Goal: Communication & Community: Answer question/provide support

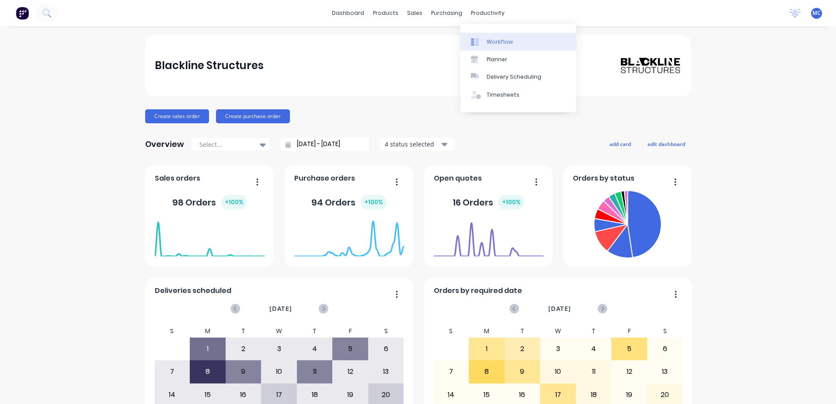
click at [501, 43] on div "Workflow" at bounding box center [500, 42] width 26 height 8
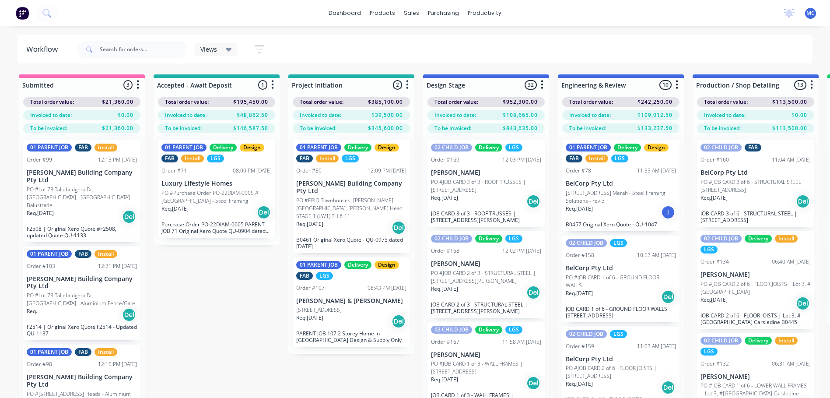
click at [810, 14] on span "MC" at bounding box center [810, 13] width 8 height 8
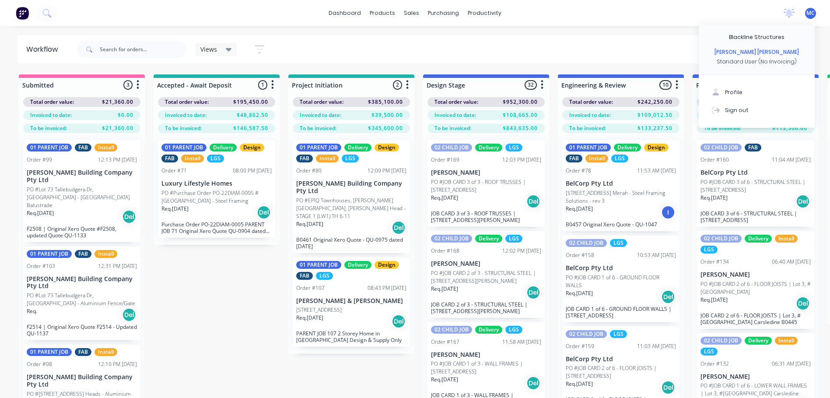
click at [677, 17] on div "dashboard products sales purchasing productivity dashboard products Product Cat…" at bounding box center [415, 13] width 830 height 26
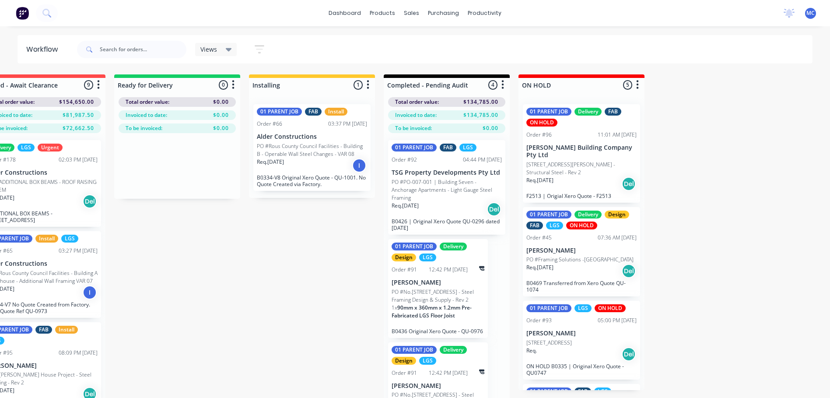
scroll to position [0, 1390]
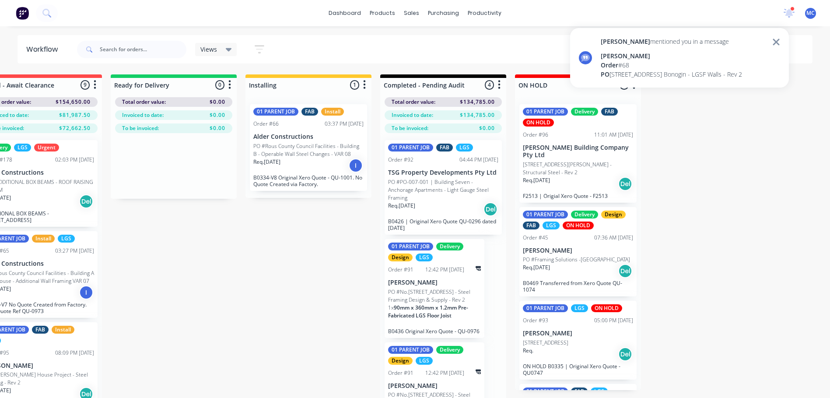
click at [689, 59] on div "[PERSON_NAME]" at bounding box center [671, 55] width 141 height 9
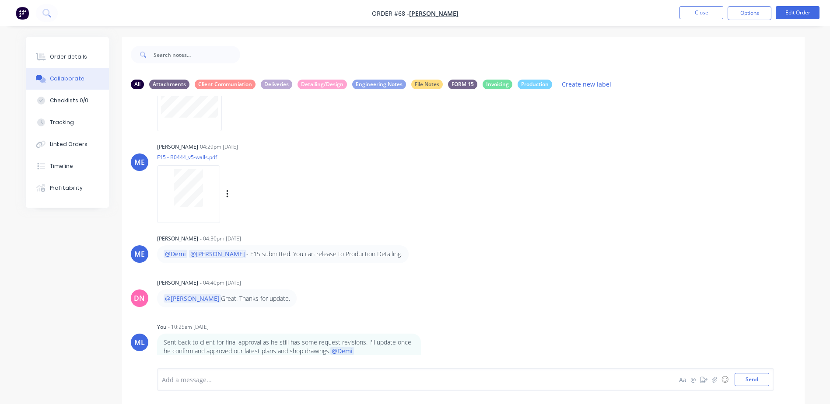
scroll to position [851, 0]
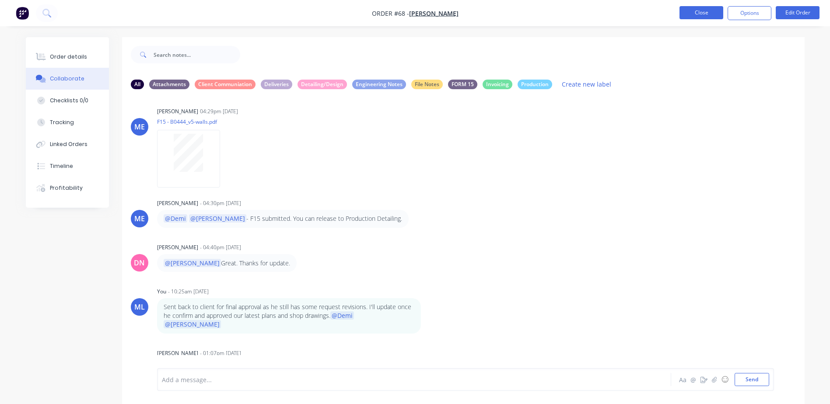
click at [711, 17] on button "Close" at bounding box center [701, 12] width 44 height 13
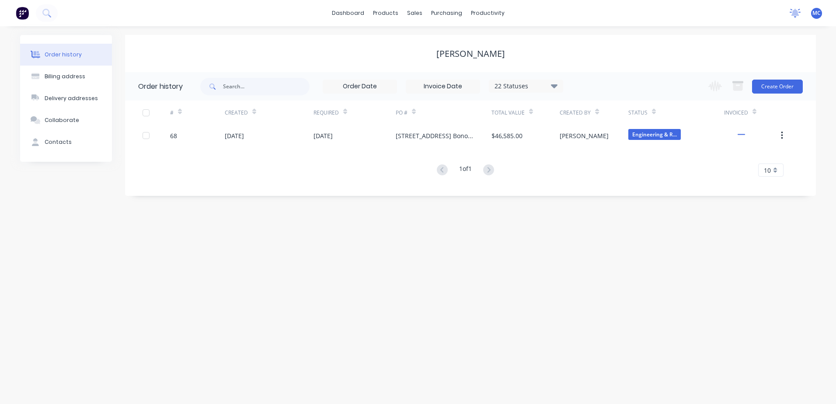
click at [800, 11] on icon at bounding box center [795, 13] width 11 height 9
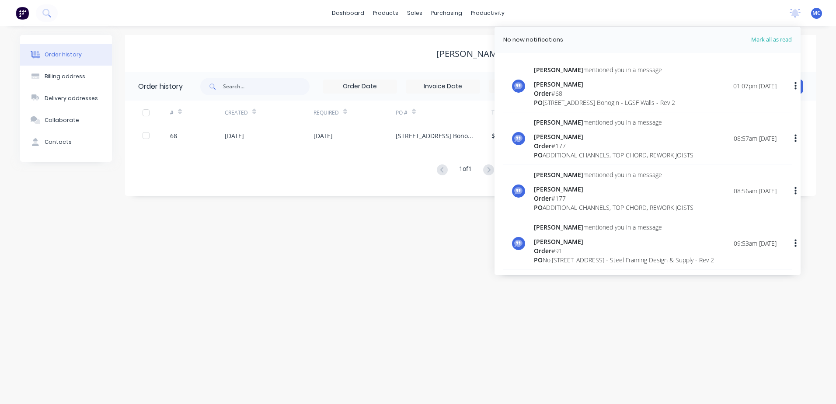
click at [705, 8] on div "dashboard products sales purchasing productivity dashboard products Product Cat…" at bounding box center [418, 13] width 836 height 26
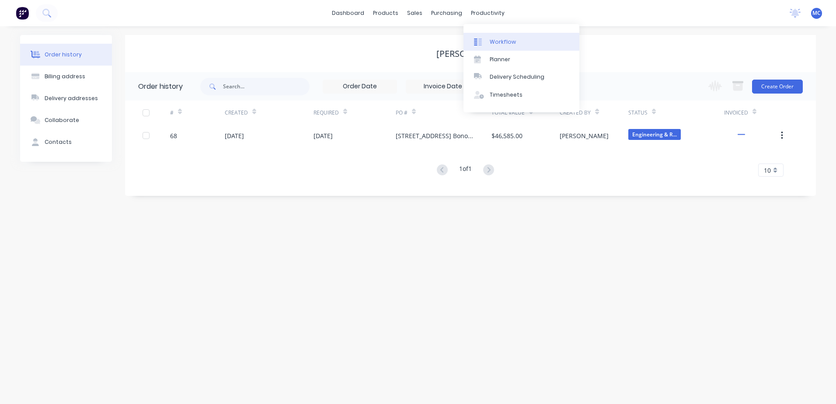
click at [505, 38] on div "Workflow" at bounding box center [503, 42] width 26 height 8
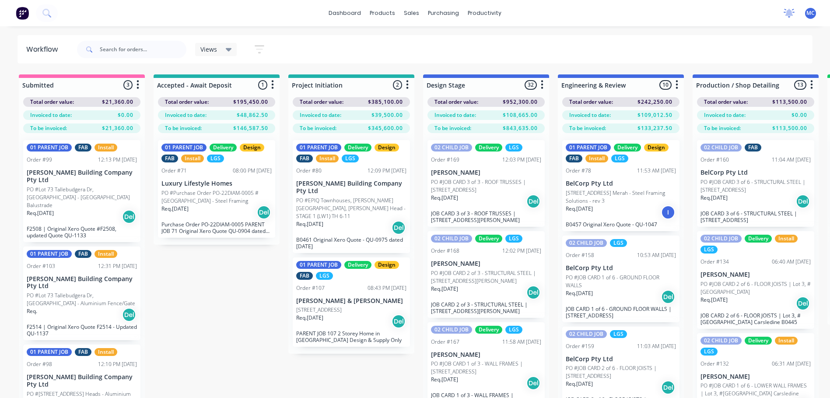
click at [791, 17] on div at bounding box center [788, 13] width 11 height 13
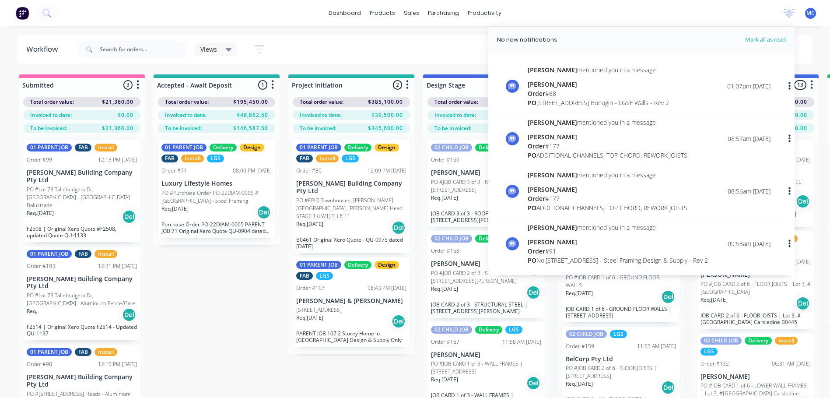
click at [569, 93] on div "Order # 68" at bounding box center [598, 93] width 141 height 9
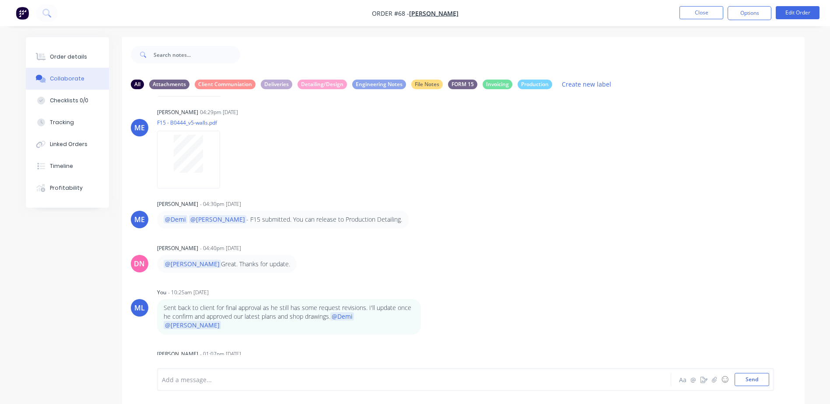
scroll to position [851, 0]
click at [693, 14] on button "Close" at bounding box center [701, 12] width 44 height 13
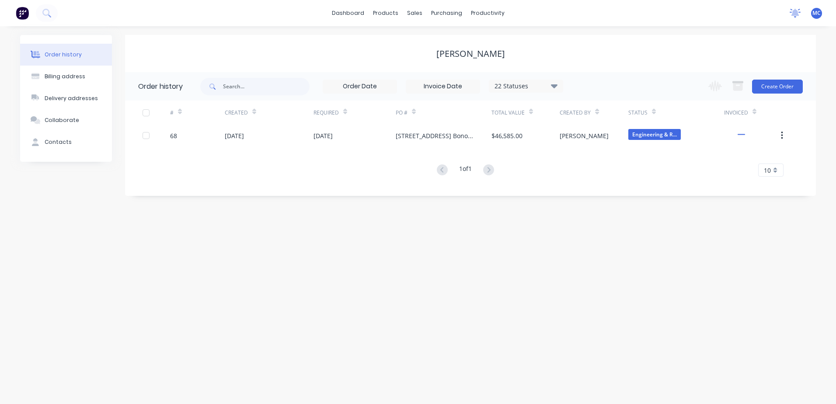
click at [798, 11] on icon at bounding box center [796, 12] width 8 height 7
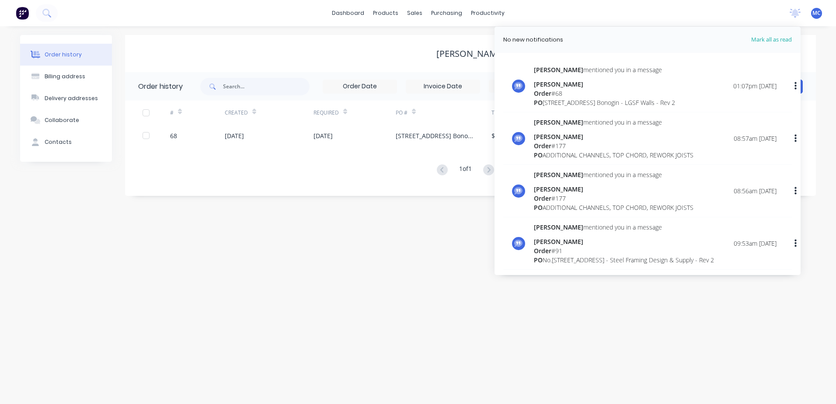
click at [629, 105] on div "PO [STREET_ADDRESS] Bonogin - LGSF Walls - Rev 2" at bounding box center [604, 102] width 141 height 9
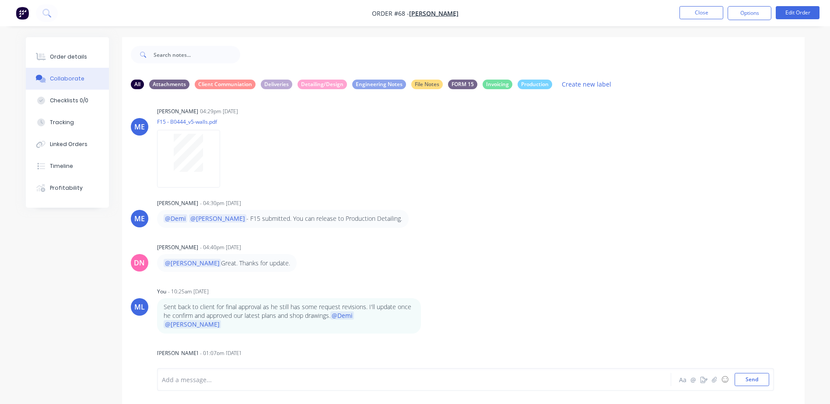
scroll to position [13, 0]
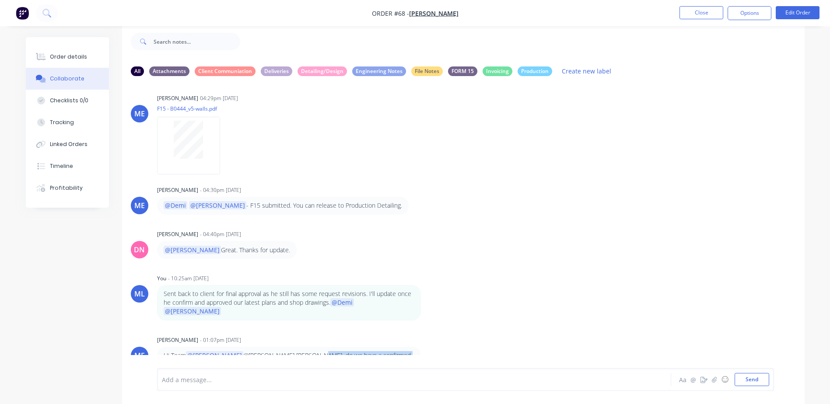
drag, startPoint x: 284, startPoint y: 339, endPoint x: 405, endPoint y: 348, distance: 121.5
click at [405, 351] on p "Hi Team @[PERSON_NAME] @[PERSON_NAME] [PERSON_NAME] do we have a confirmed date…" at bounding box center [289, 360] width 251 height 18
drag, startPoint x: 405, startPoint y: 348, endPoint x: 409, endPoint y: 343, distance: 6.9
click at [409, 351] on p "Hi Team @[PERSON_NAME] @[PERSON_NAME] [PERSON_NAME] do we have a confirmed date…" at bounding box center [289, 360] width 251 height 18
click at [263, 377] on div at bounding box center [389, 379] width 455 height 9
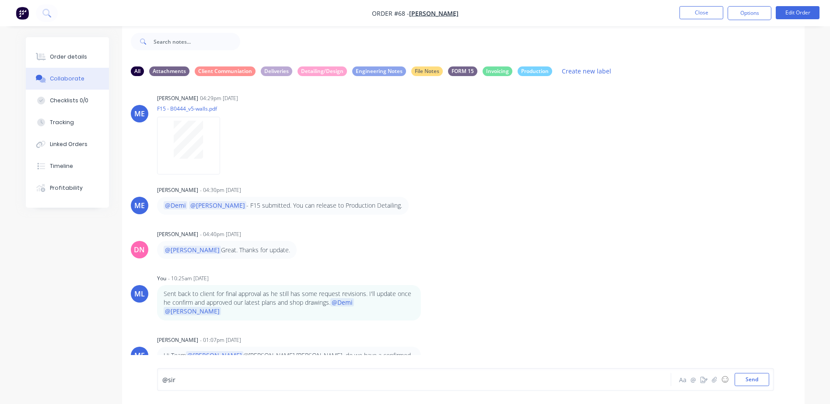
click at [224, 376] on div "@ sir" at bounding box center [389, 379] width 455 height 9
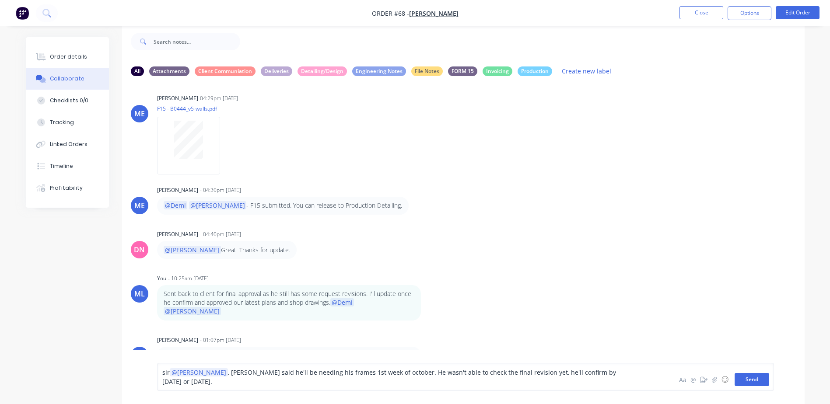
click at [750, 381] on button "Send" at bounding box center [751, 379] width 35 height 13
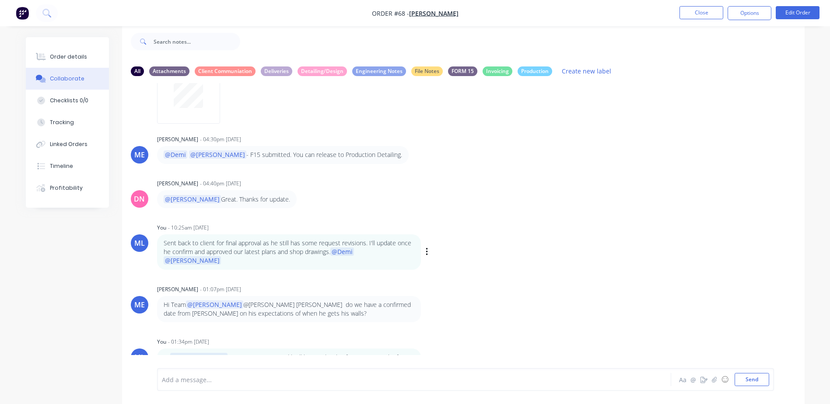
scroll to position [904, 0]
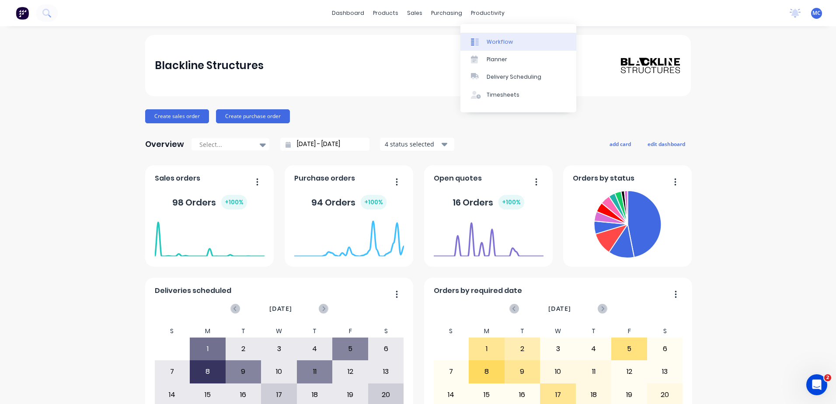
click at [495, 42] on div "Workflow" at bounding box center [500, 42] width 26 height 8
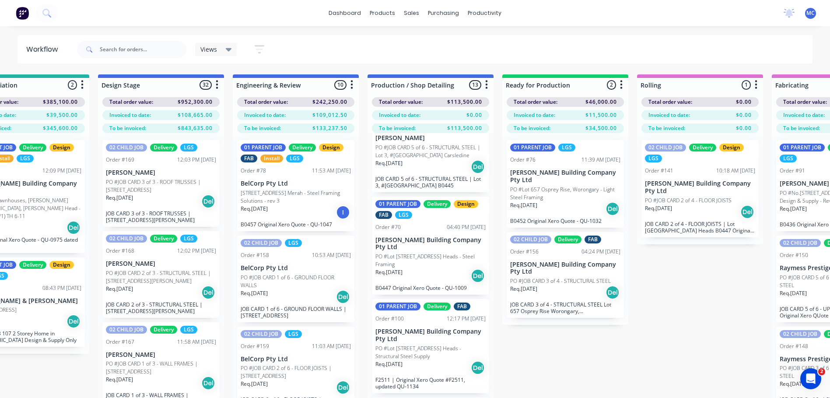
scroll to position [656, 0]
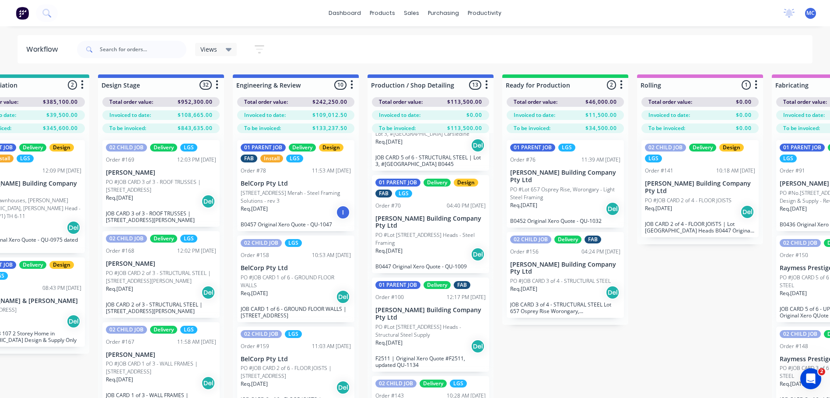
click at [436, 337] on p "PO #Lot [STREET_ADDRESS] Heads - Structural Steel Supply" at bounding box center [430, 331] width 110 height 16
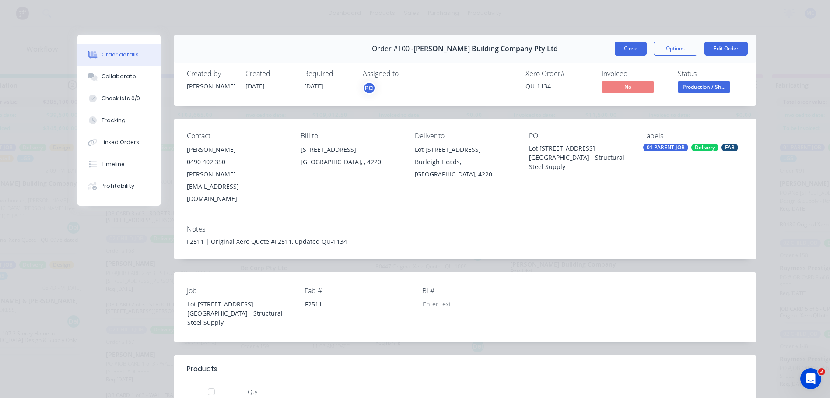
click at [617, 50] on button "Close" at bounding box center [631, 49] width 32 height 14
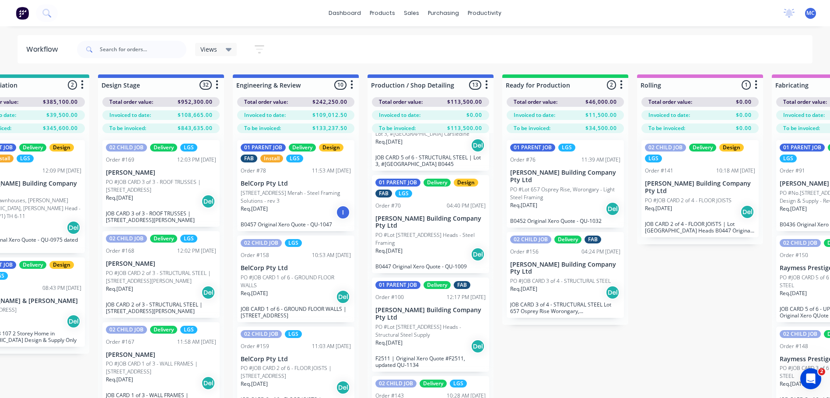
click at [414, 338] on p "PO #Lot [STREET_ADDRESS] Heads - Structural Steel Supply" at bounding box center [430, 331] width 110 height 16
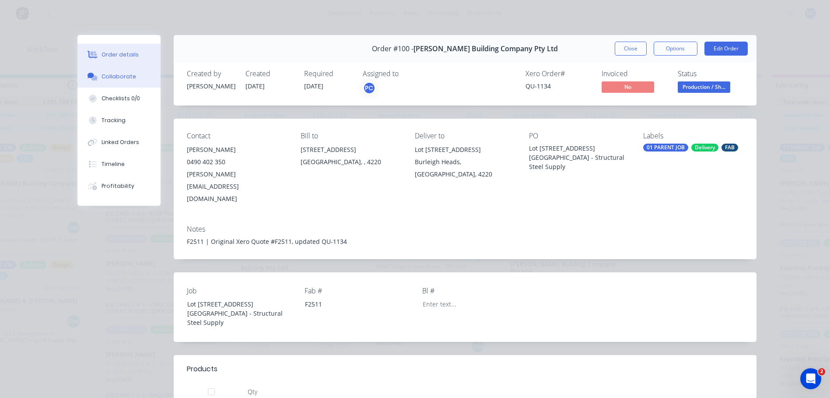
click at [100, 81] on button "Collaborate" at bounding box center [118, 77] width 83 height 22
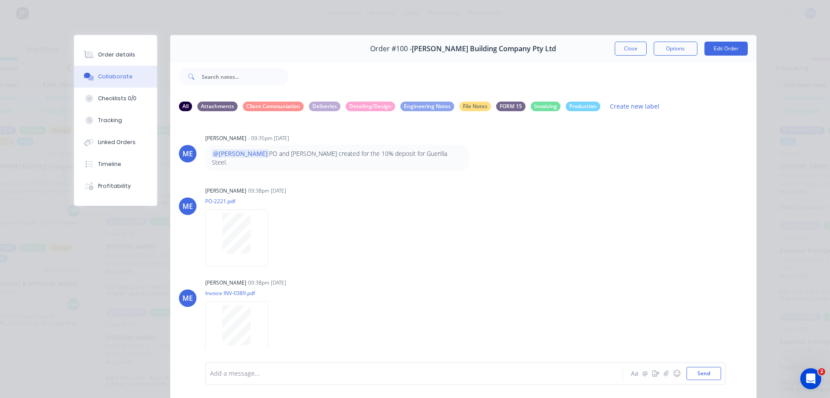
scroll to position [0, 325]
click at [626, 51] on button "Close" at bounding box center [631, 49] width 32 height 14
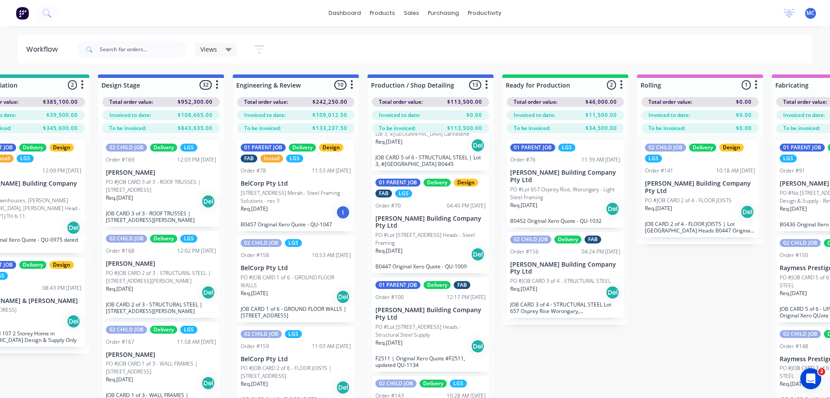
click at [436, 238] on p "PO #Lot [STREET_ADDRESS] Heads - Steel Framing" at bounding box center [430, 239] width 110 height 16
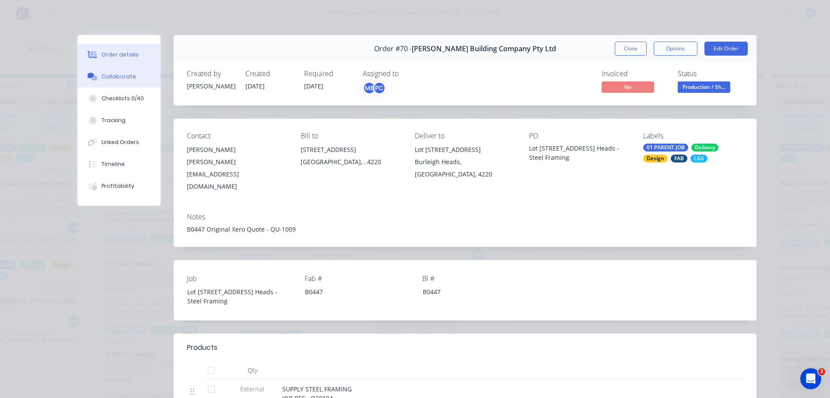
click at [101, 74] on div "Collaborate" at bounding box center [118, 77] width 35 height 8
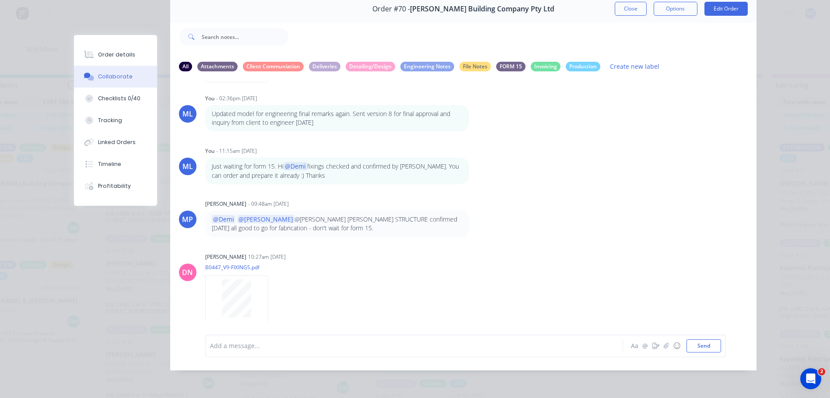
scroll to position [46, 0]
click at [278, 345] on div at bounding box center [401, 345] width 383 height 9
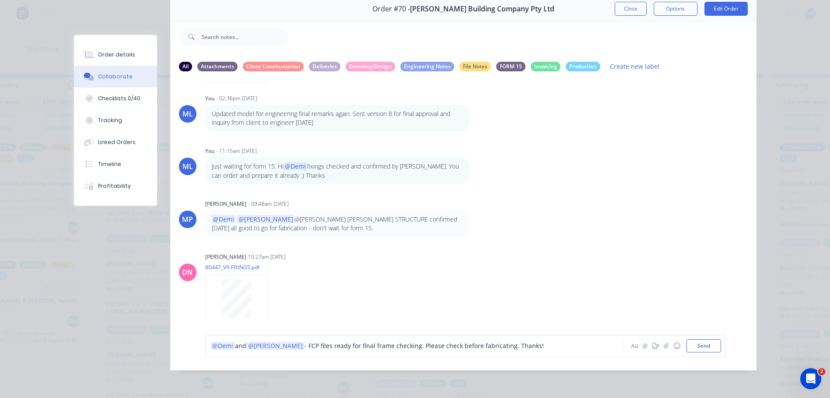
drag, startPoint x: 279, startPoint y: 345, endPoint x: 288, endPoint y: 340, distance: 10.8
click at [304, 342] on span "- FCP files ready for final frame checking. Please check before fabricating. Th…" at bounding box center [423, 345] width 239 height 8
click at [704, 347] on button "Send" at bounding box center [703, 345] width 35 height 13
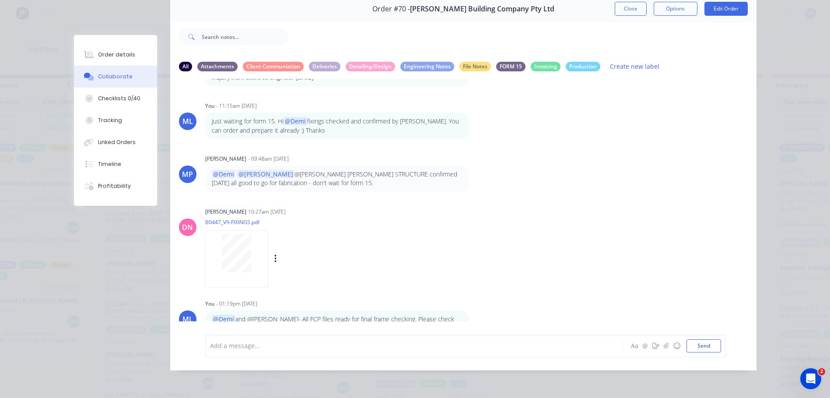
scroll to position [35, 325]
click at [638, 2] on button "Close" at bounding box center [631, 9] width 32 height 14
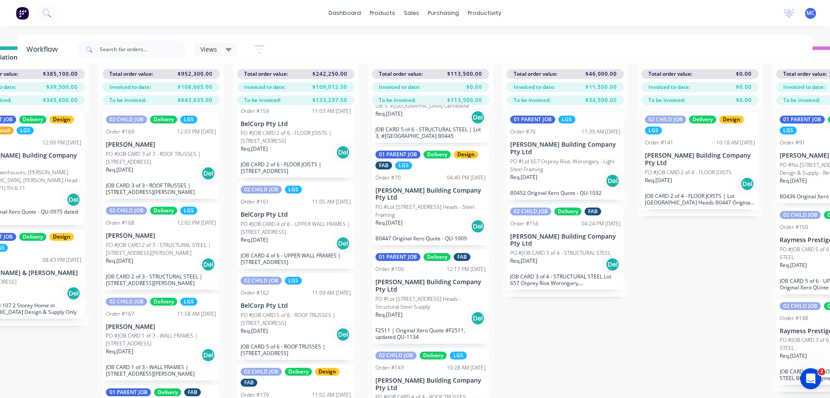
scroll to position [219, 0]
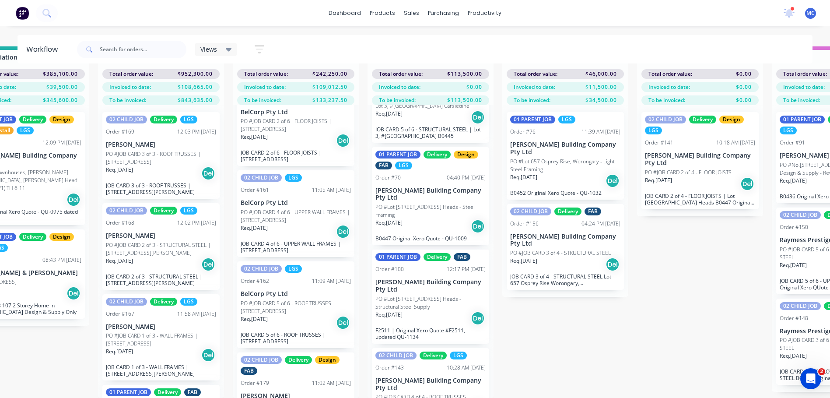
click at [790, 5] on div "dashboard products sales purchasing productivity dashboard products Product Cat…" at bounding box center [415, 13] width 830 height 26
click at [790, 10] on div at bounding box center [792, 9] width 4 height 4
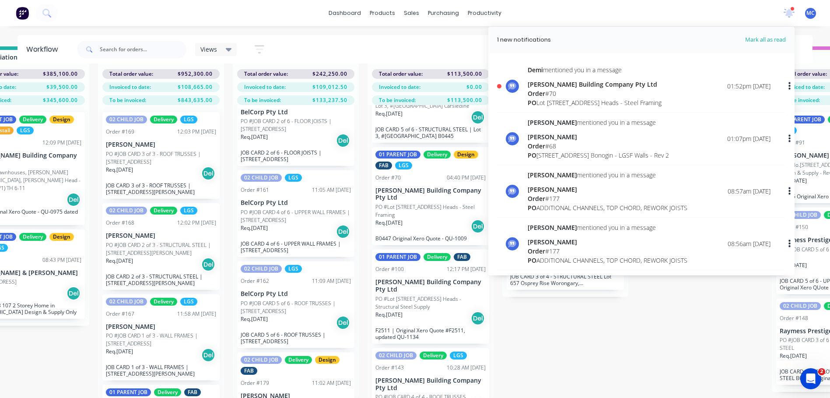
click at [629, 90] on div "Order # 70" at bounding box center [595, 93] width 134 height 9
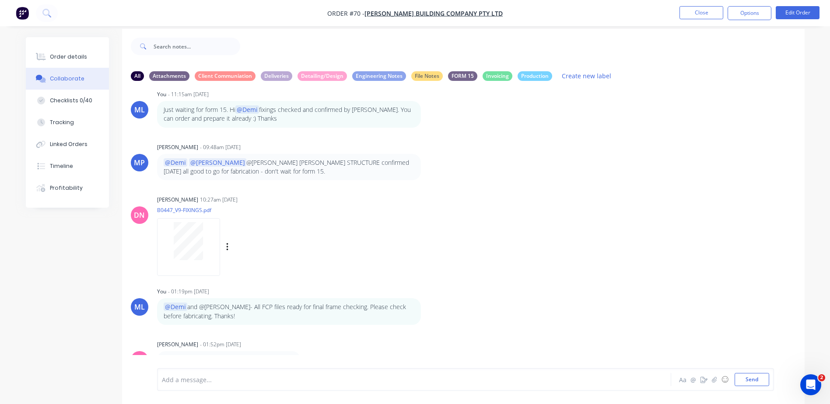
scroll to position [13, 0]
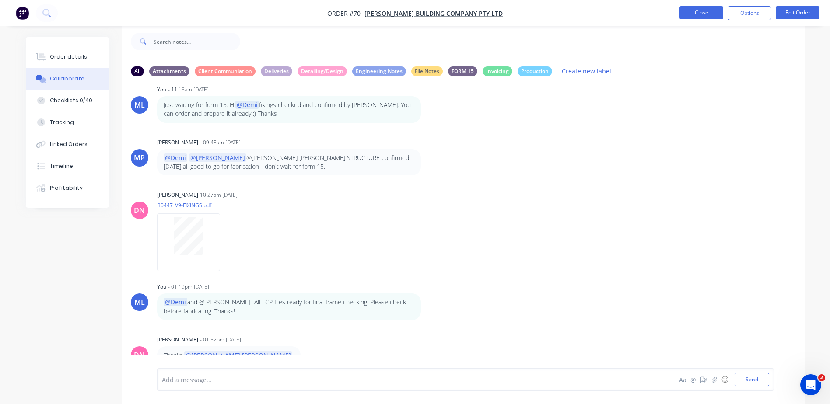
click at [714, 12] on button "Close" at bounding box center [701, 12] width 44 height 13
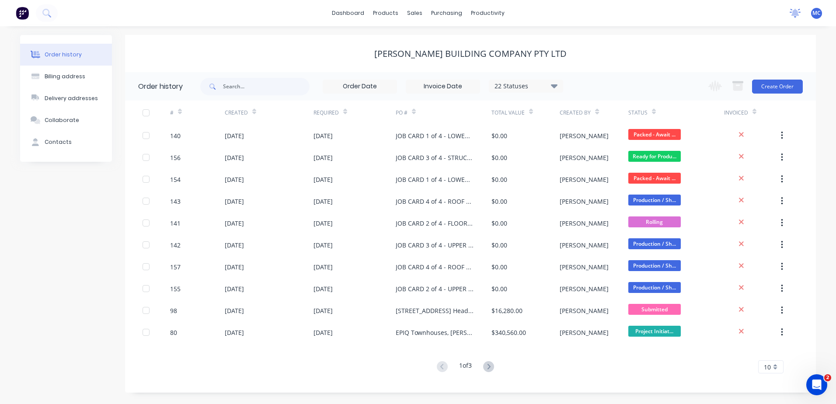
click at [793, 14] on icon at bounding box center [796, 12] width 8 height 7
